Goal: Transaction & Acquisition: Purchase product/service

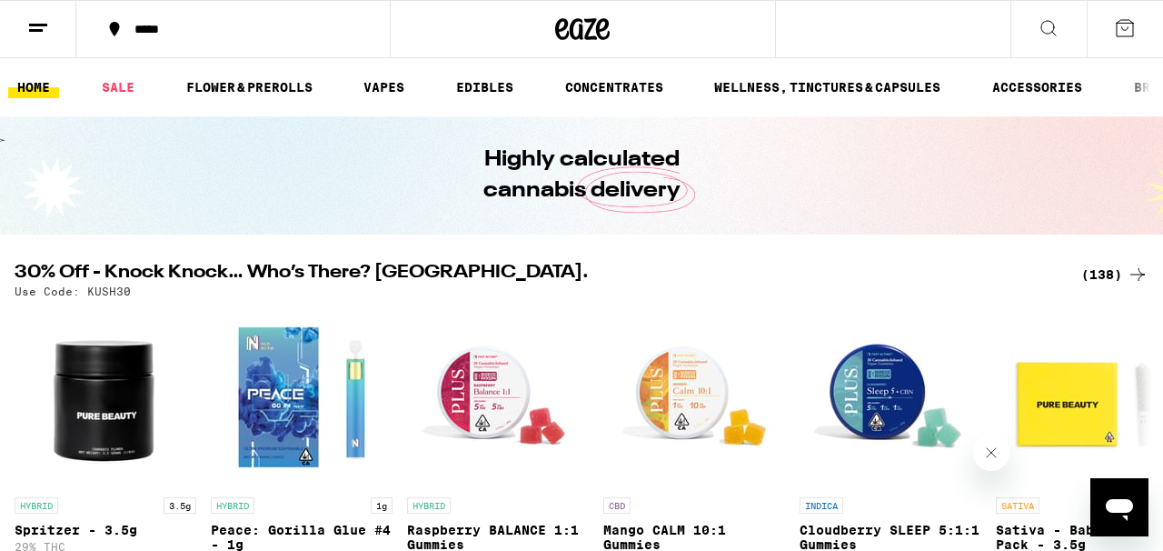
click at [1108, 277] on div "(138)" at bounding box center [1115, 275] width 67 height 22
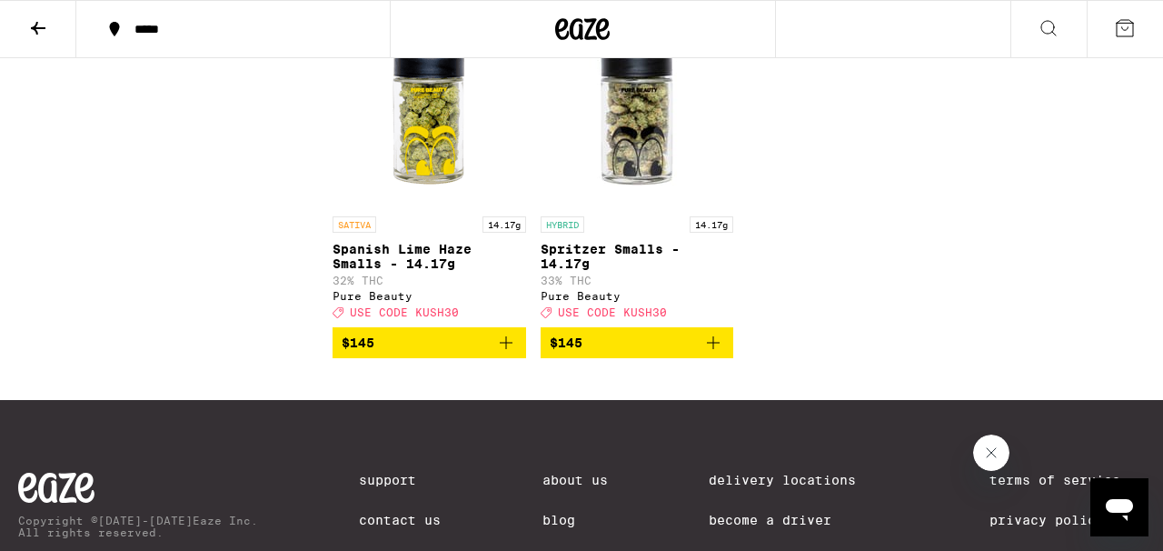
scroll to position [12029, 0]
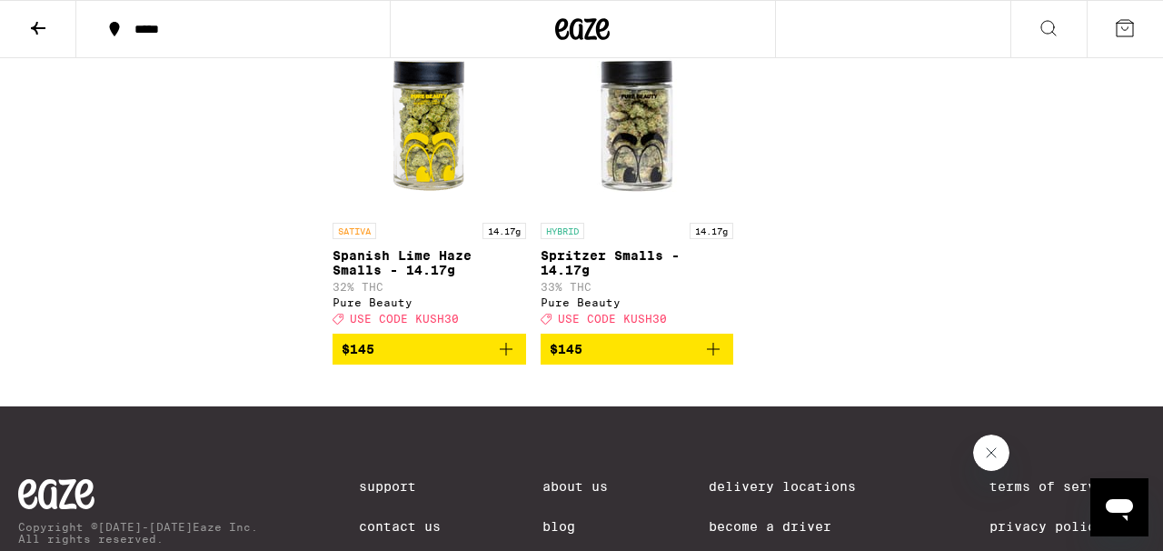
click at [501, 8] on icon "Add to bag" at bounding box center [506, 1] width 13 height 13
click at [1124, 26] on span "1" at bounding box center [1124, 30] width 5 height 11
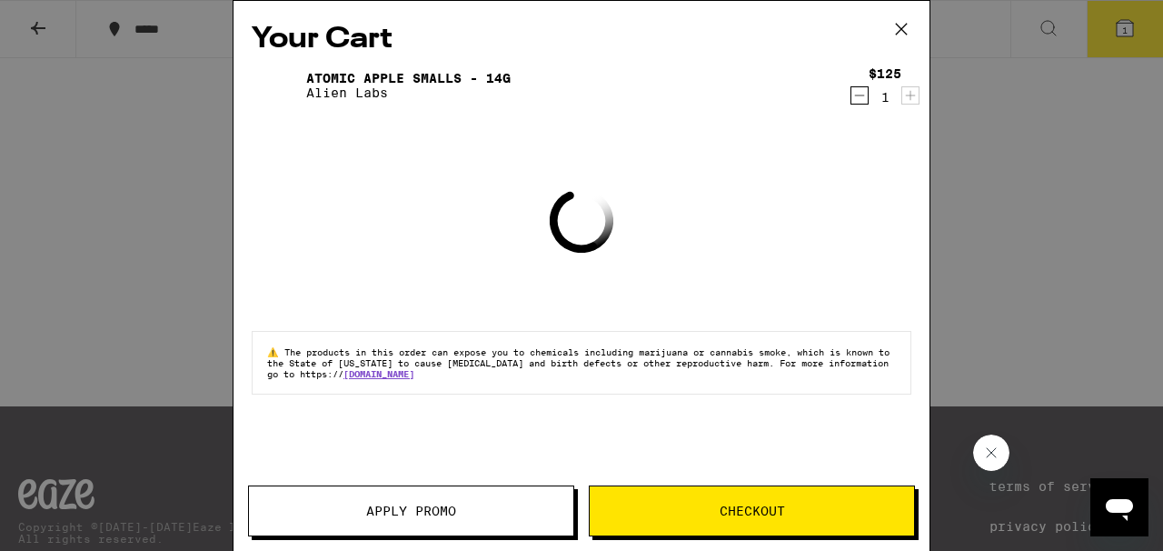
click at [714, 512] on span "Checkout" at bounding box center [752, 510] width 324 height 13
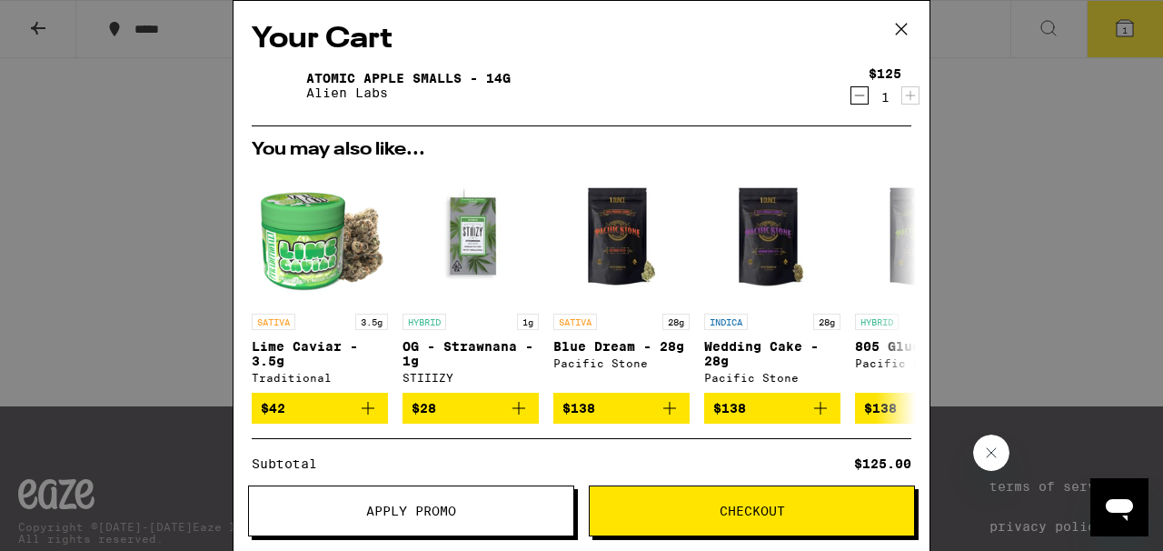
click at [431, 499] on button "Apply Promo" at bounding box center [411, 510] width 326 height 51
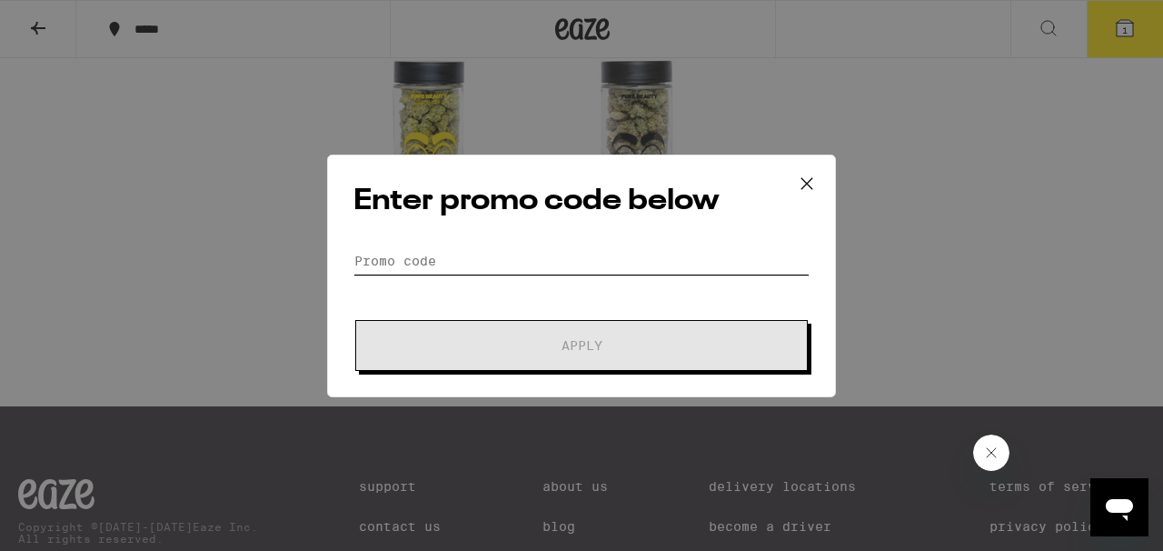
click at [427, 247] on input "Promo Code" at bounding box center [582, 260] width 456 height 27
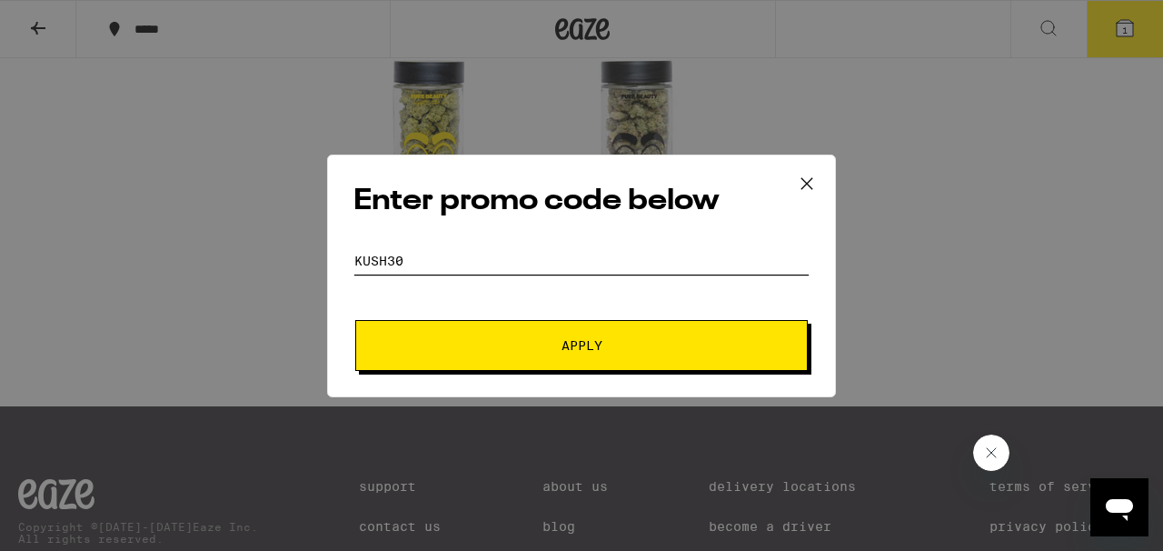
type input "KUSH30"
click at [498, 339] on span "Apply" at bounding box center [581, 345] width 327 height 13
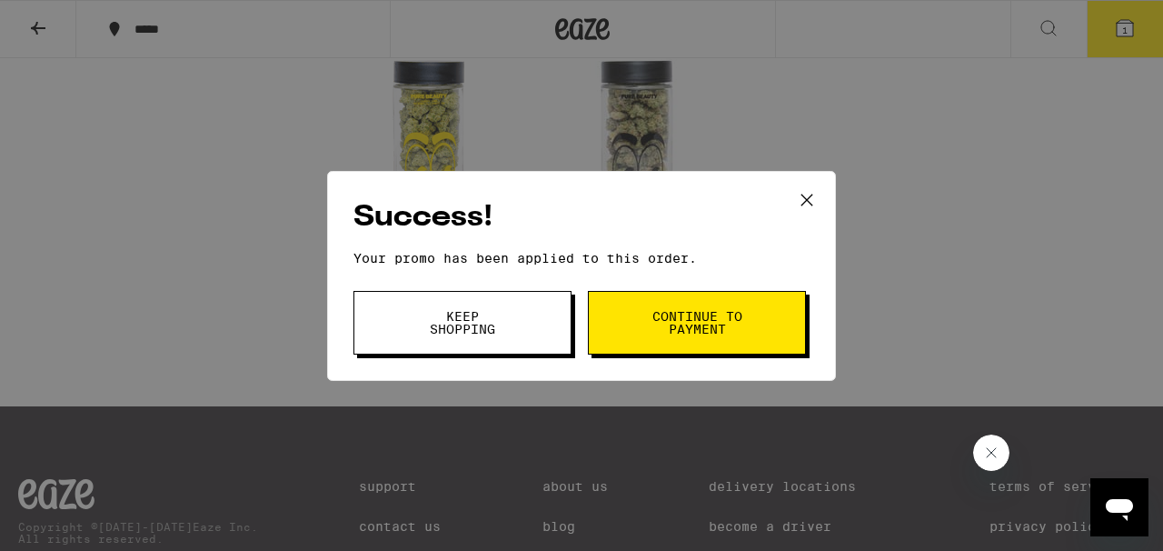
click at [698, 324] on span "Continue to payment" at bounding box center [697, 322] width 93 height 25
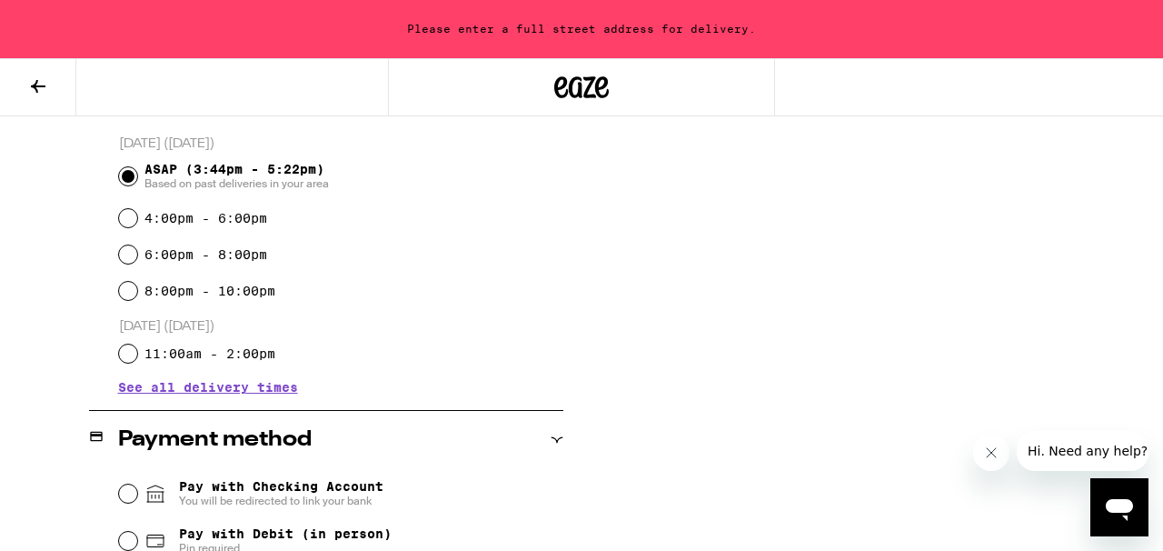
scroll to position [502, 0]
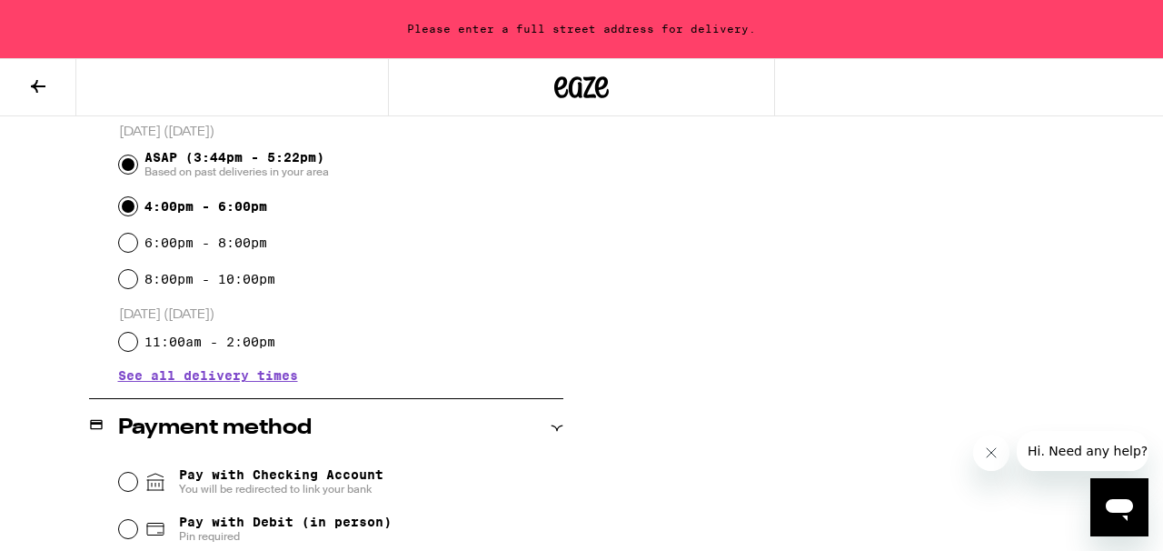
click at [131, 205] on input "4:00pm - 6:00pm" at bounding box center [128, 206] width 18 height 18
radio input "true"
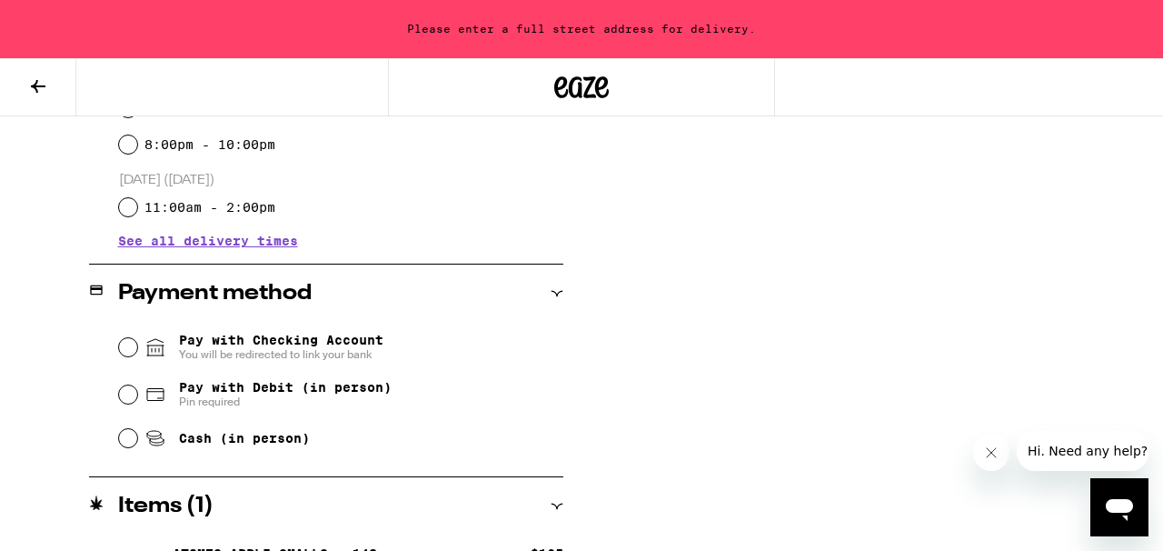
scroll to position [687, 0]
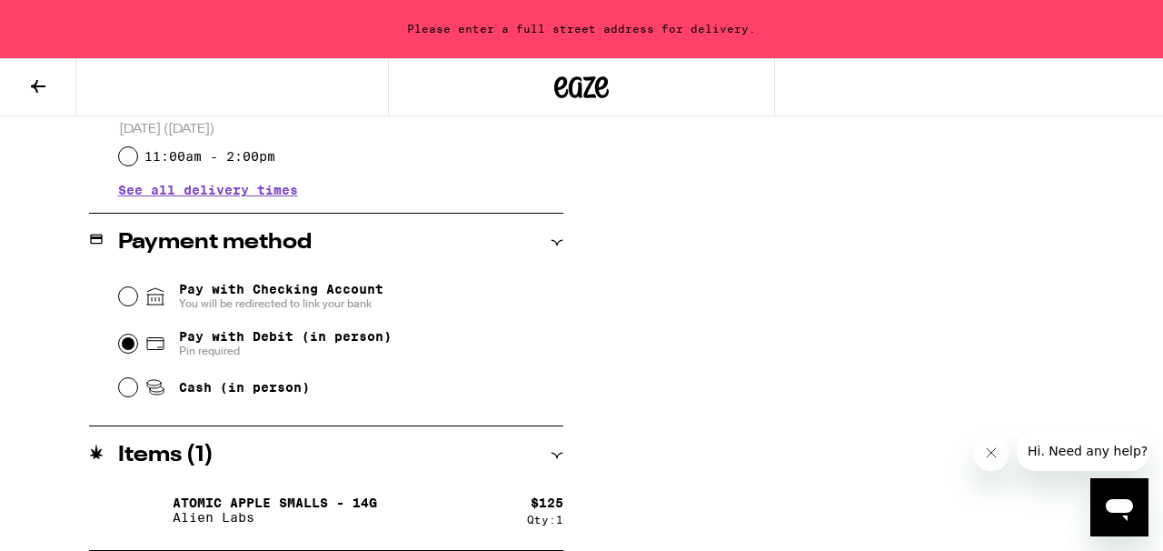
click at [133, 344] on input "Pay with Debit (in person) Pin required" at bounding box center [128, 343] width 18 height 18
radio input "true"
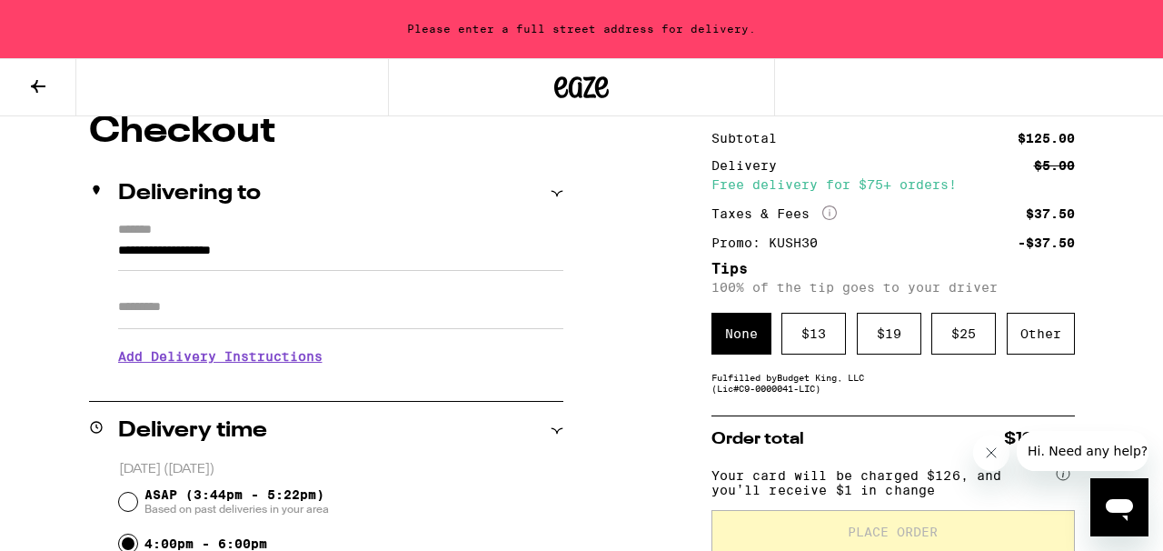
scroll to position [0, 0]
